Goal: Transaction & Acquisition: Book appointment/travel/reservation

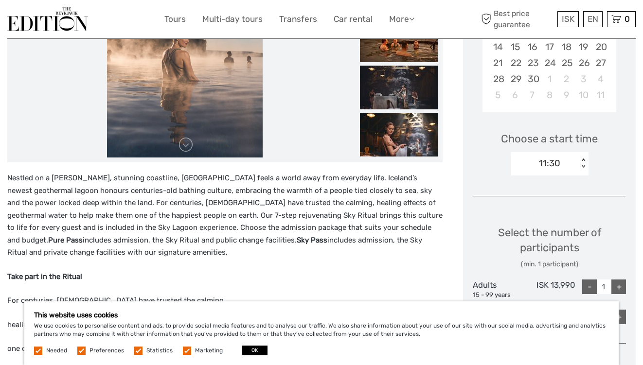
scroll to position [250, 0]
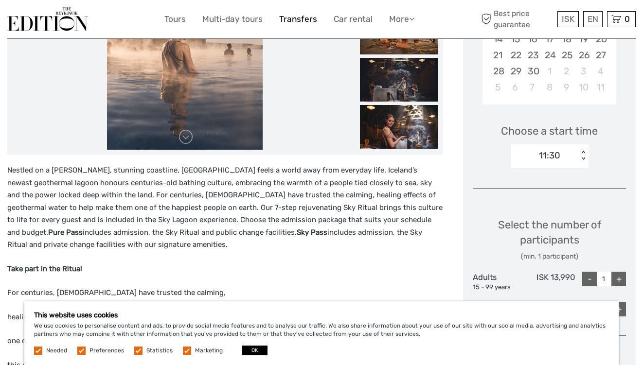
click at [300, 18] on link "Transfers" at bounding box center [298, 19] width 38 height 14
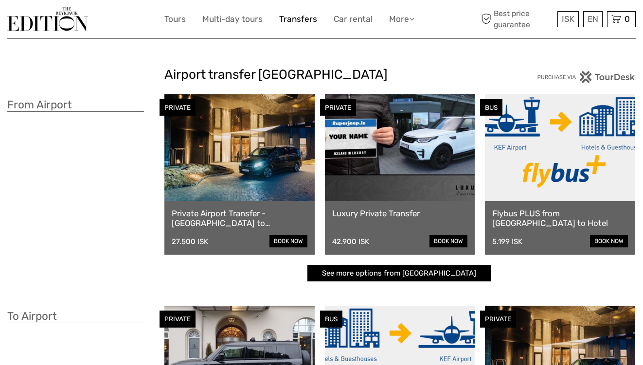
click at [303, 20] on link "Transfers" at bounding box center [298, 19] width 38 height 14
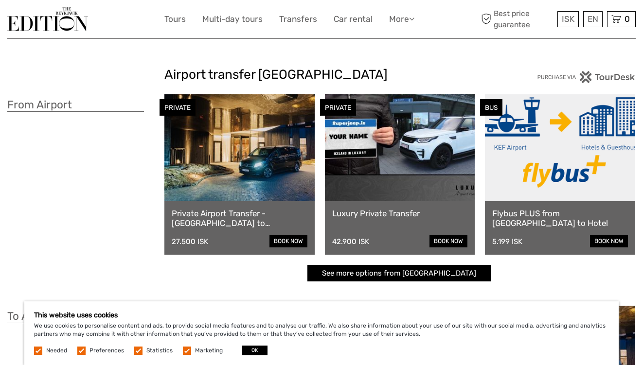
click at [122, 58] on div "Airport transfer Iceland From Airport PRIVATE Private Airport Transfer - Keflav…" at bounding box center [321, 290] width 629 height 581
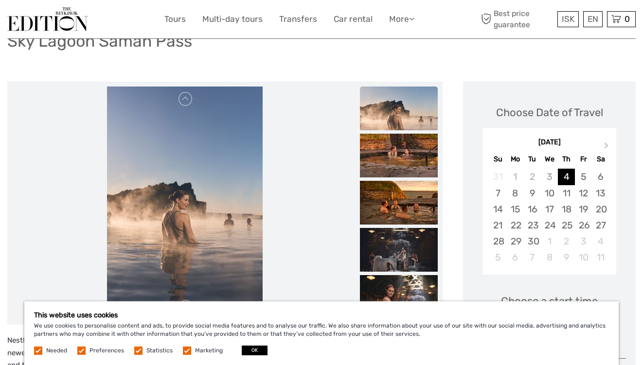
scroll to position [46, 0]
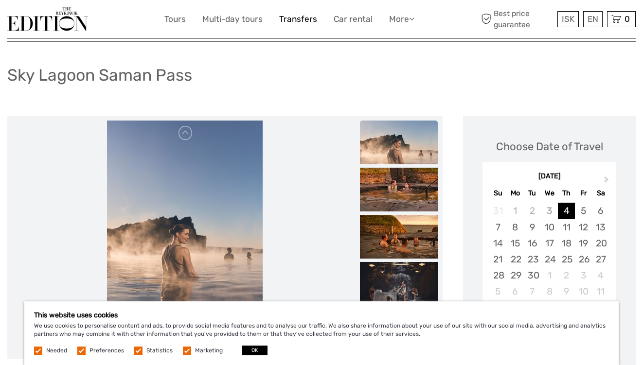
click at [290, 18] on link "Transfers" at bounding box center [298, 19] width 38 height 14
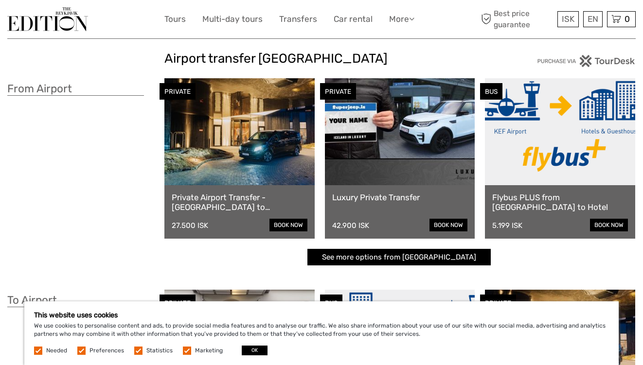
scroll to position [12, 0]
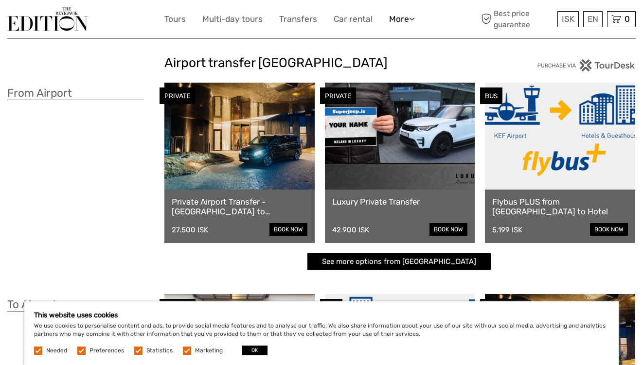
click at [411, 19] on icon at bounding box center [411, 19] width 5 height 8
click at [288, 34] on div "ISK ISK € $ £ EN English Español Deutsch Tours Multi-day tours Transfers Car re…" at bounding box center [321, 19] width 629 height 38
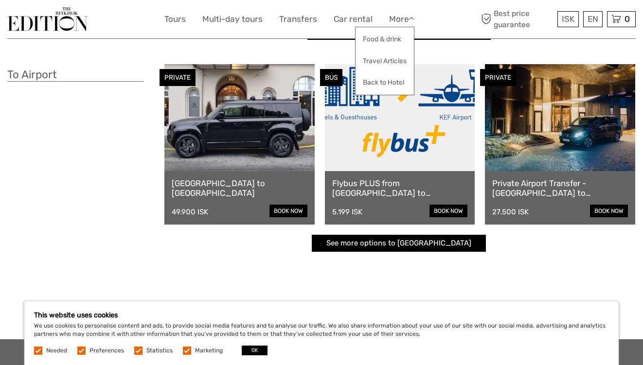
scroll to position [0, 0]
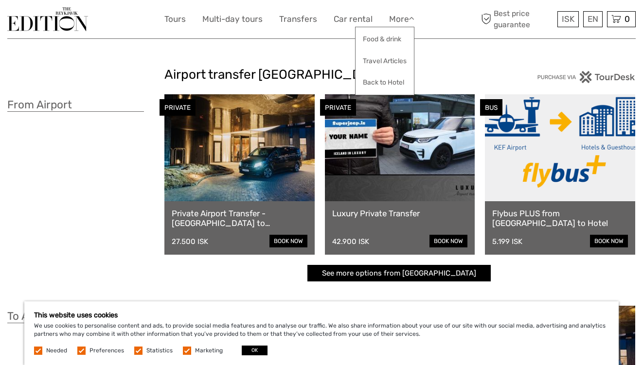
click at [441, 57] on div "Airport transfer Iceland From Airport PRIVATE Private Airport Transfer - Keflav…" at bounding box center [321, 290] width 629 height 581
click at [211, 16] on link "Multi-day tours" at bounding box center [232, 19] width 60 height 14
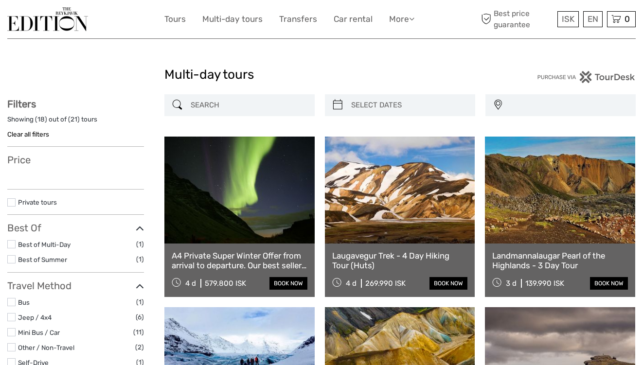
select select
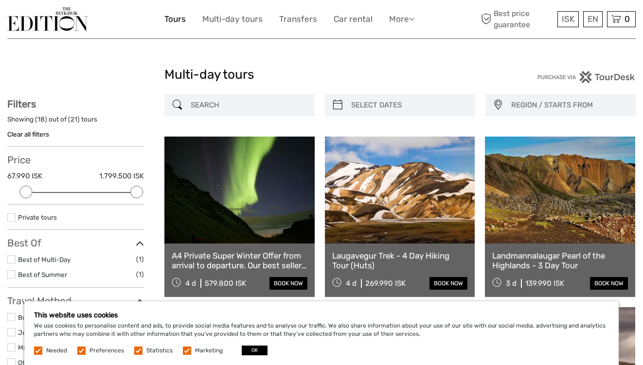
click at [179, 18] on link "Tours" at bounding box center [174, 19] width 21 height 14
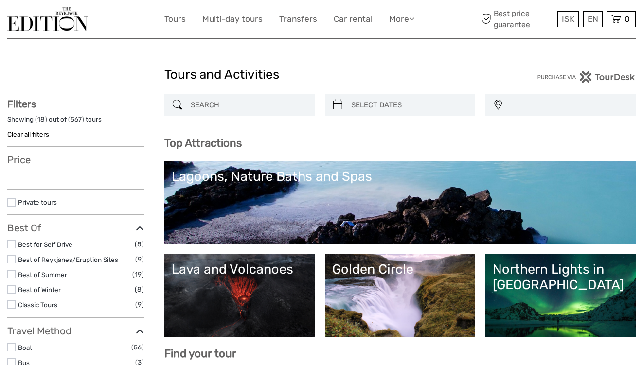
select select
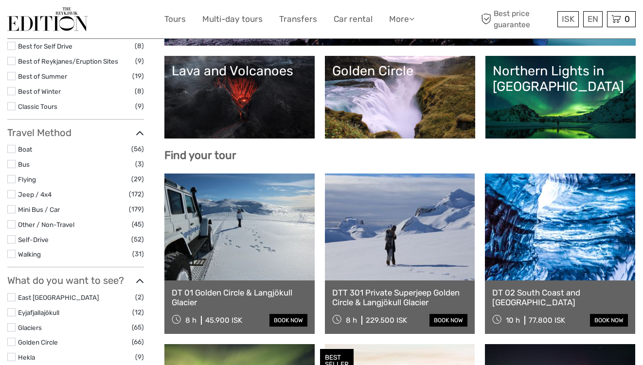
select select
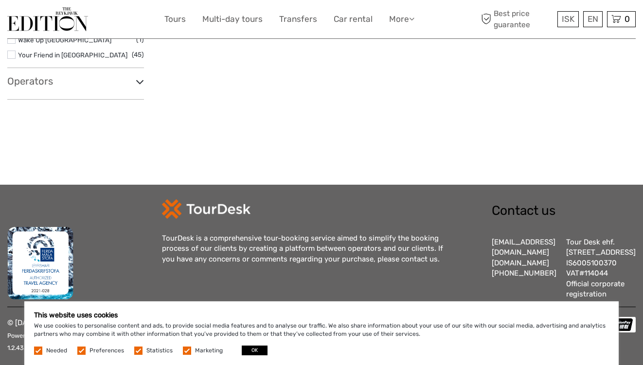
scroll to position [1437, 0]
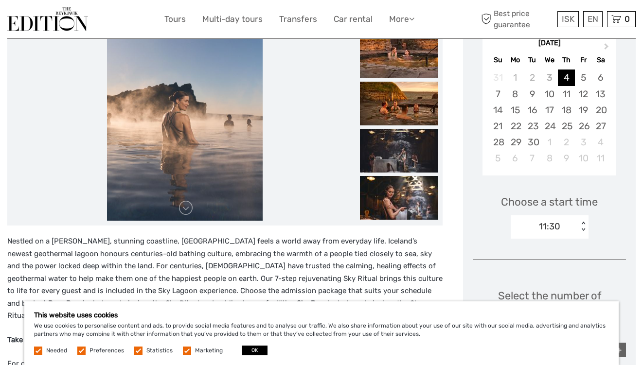
scroll to position [180, 0]
click at [532, 110] on div "16" at bounding box center [532, 110] width 17 height 16
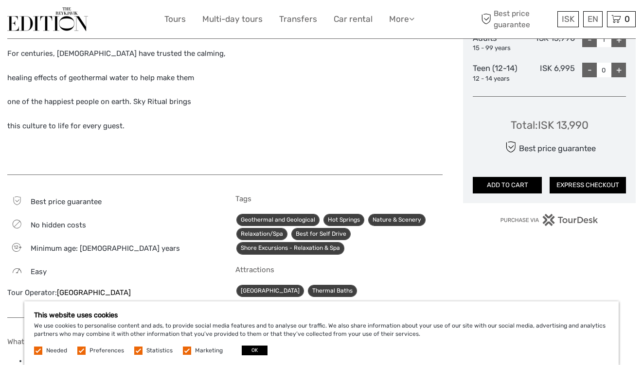
scroll to position [490, 0]
